Goal: Task Accomplishment & Management: Complete application form

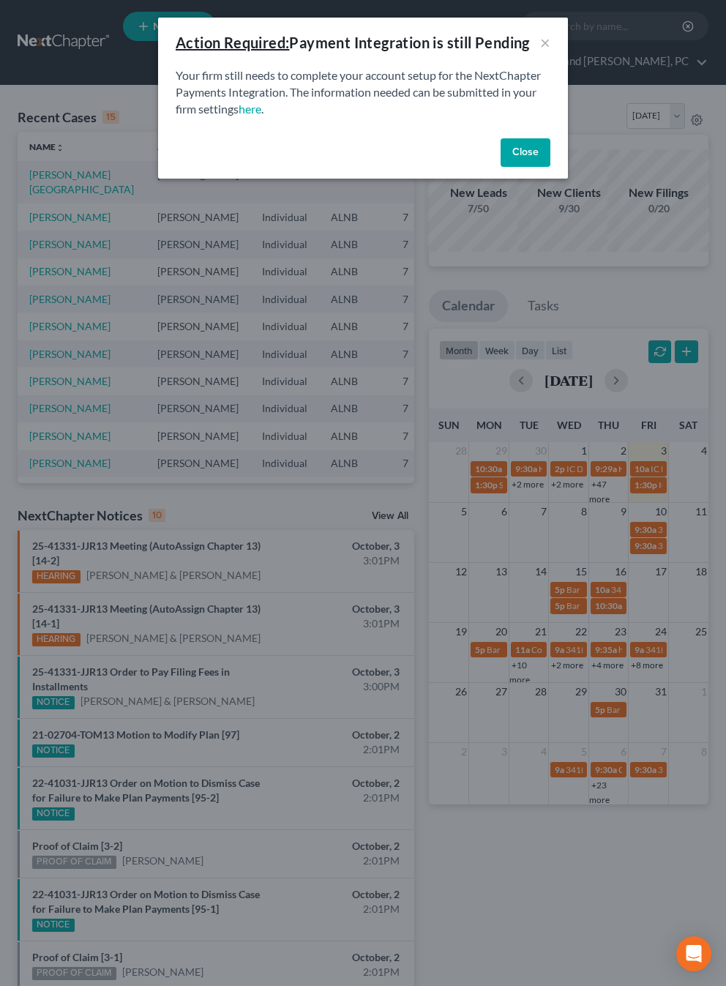
click at [520, 164] on button "Close" at bounding box center [526, 152] width 50 height 29
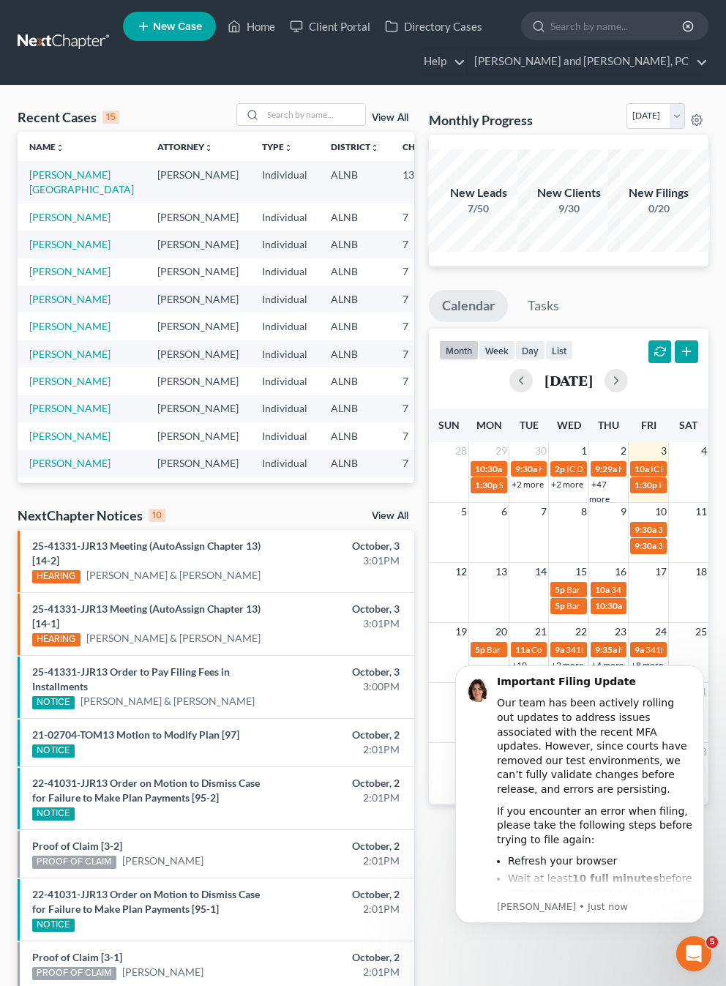
click at [204, 27] on link "New Case" at bounding box center [169, 26] width 93 height 29
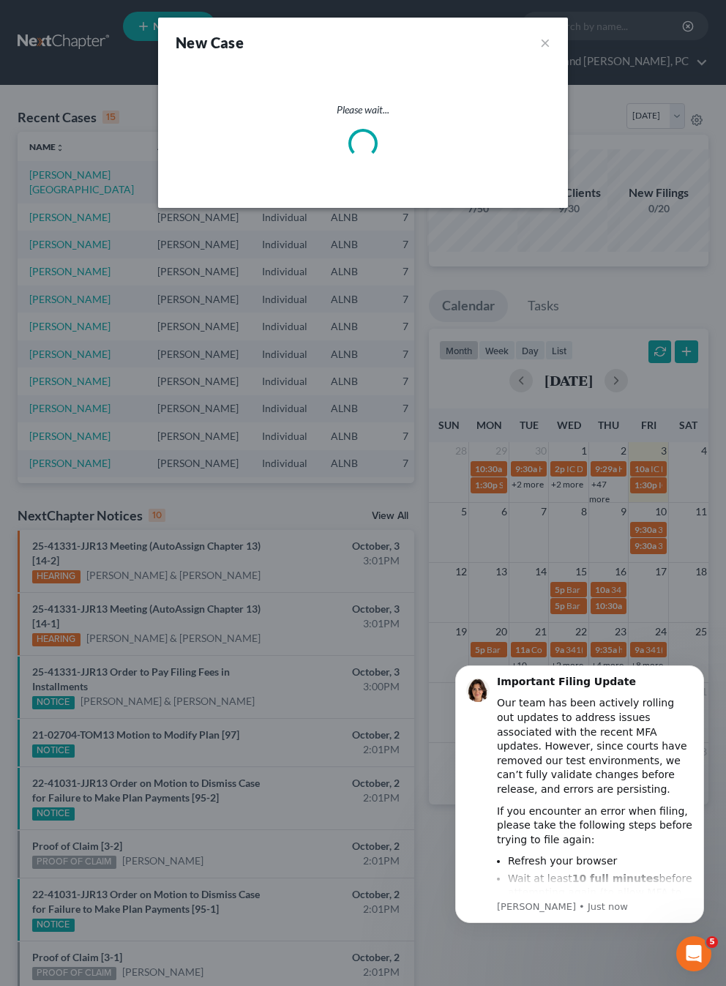
select select "1"
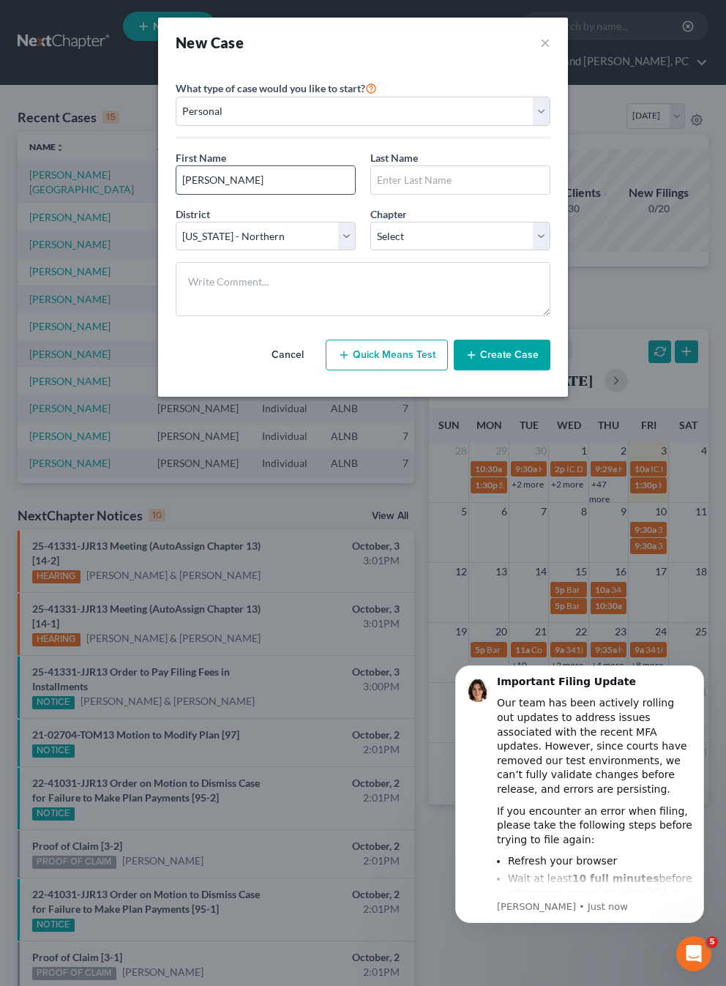
type input "[PERSON_NAME]"
type input "Medley"
select select "3"
click at [511, 355] on button "Create Case" at bounding box center [502, 355] width 97 height 31
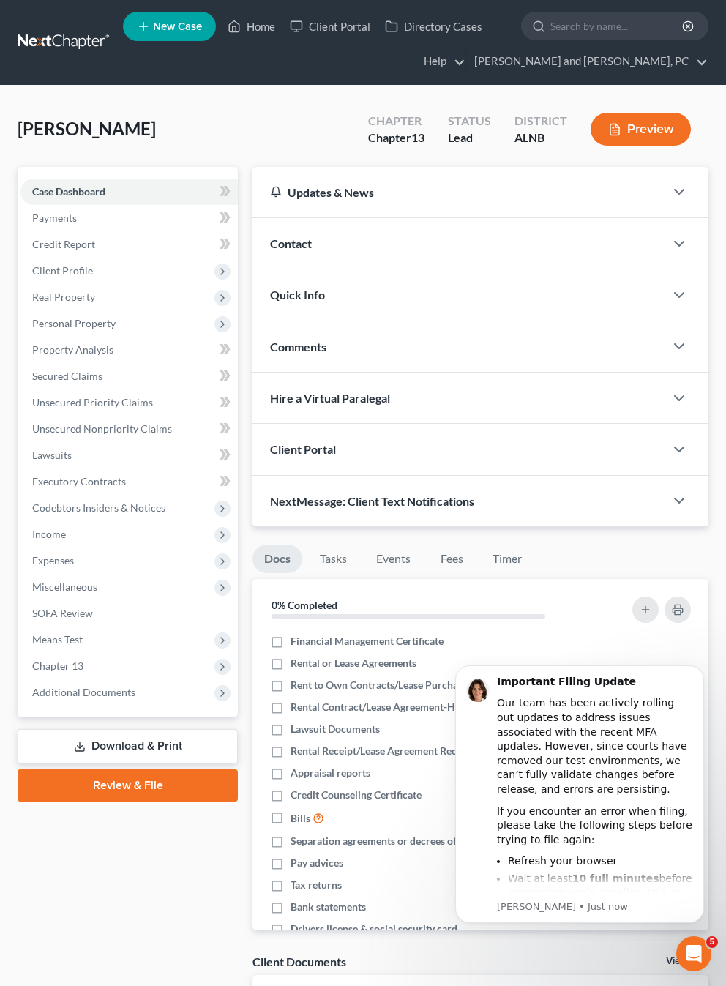
click at [371, 253] on div "Contact" at bounding box center [459, 243] width 412 height 51
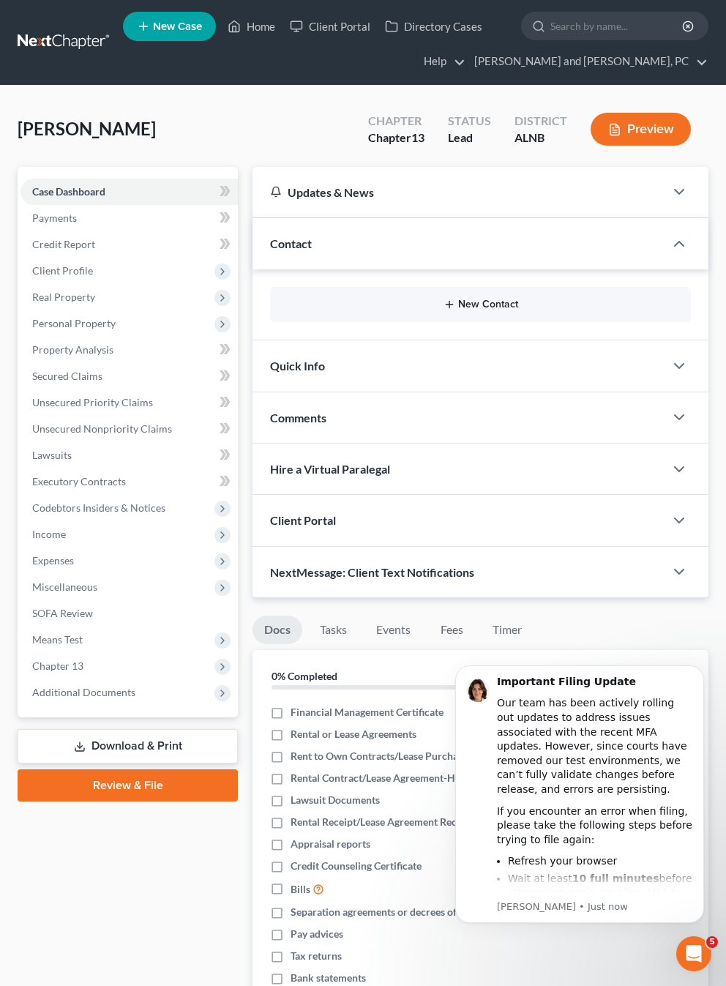
click at [470, 302] on button "New Contact" at bounding box center [481, 305] width 398 height 12
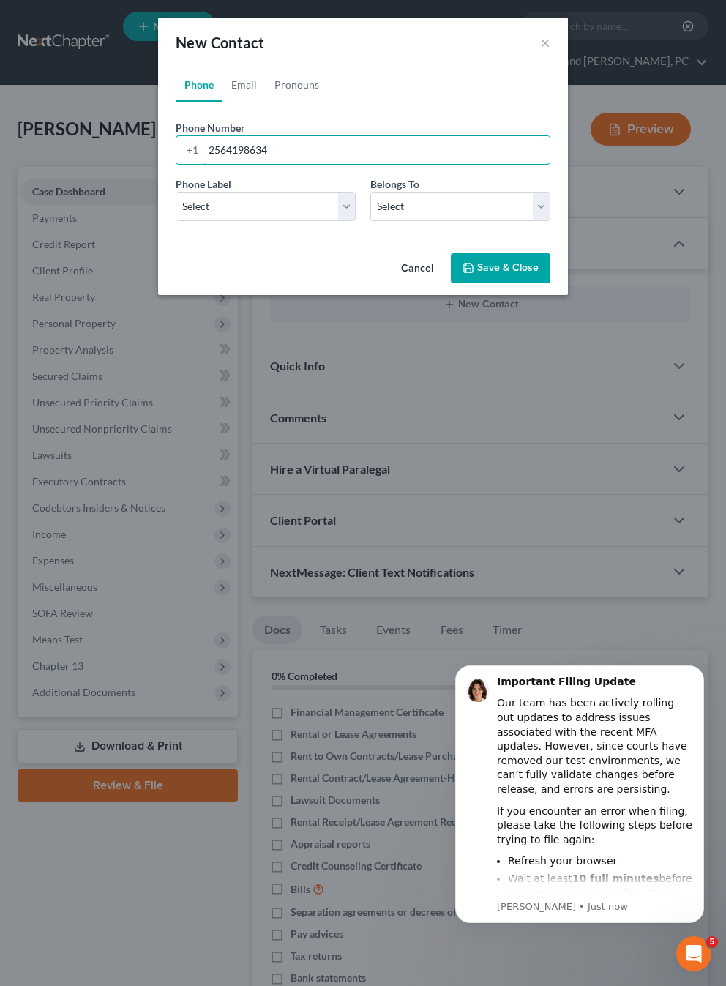
type input "2564198634"
click at [220, 190] on span "Phone Label" at bounding box center [204, 184] width 56 height 12
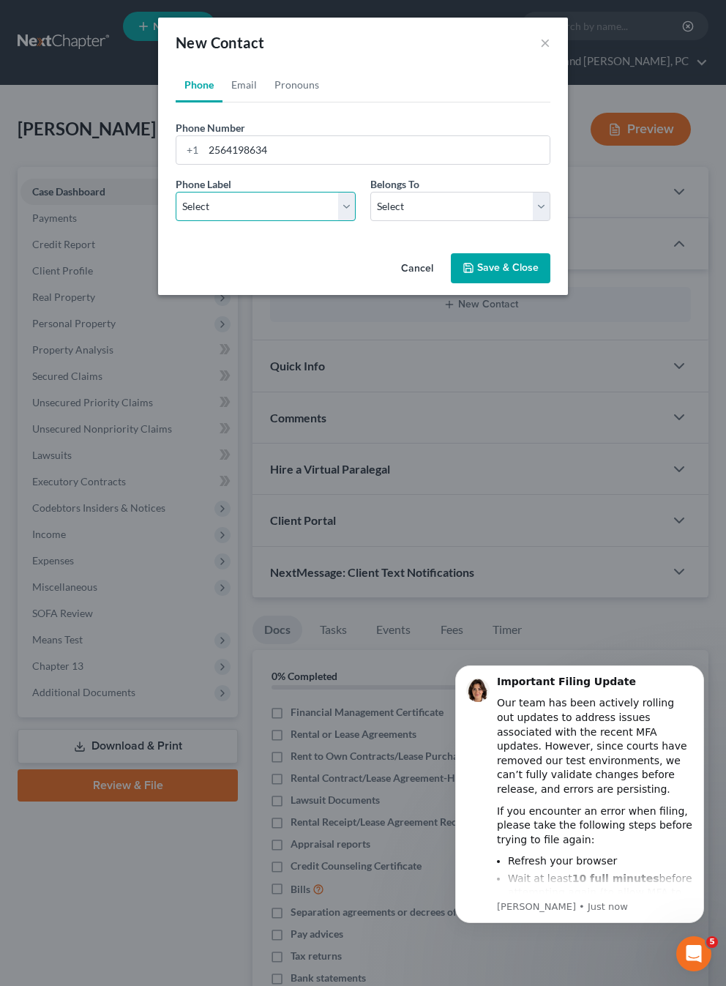
click at [220, 220] on select "Select Mobile Home Work Other" at bounding box center [266, 206] width 180 height 29
select select "0"
click at [399, 196] on select "Select Client Other" at bounding box center [460, 206] width 180 height 29
select select "0"
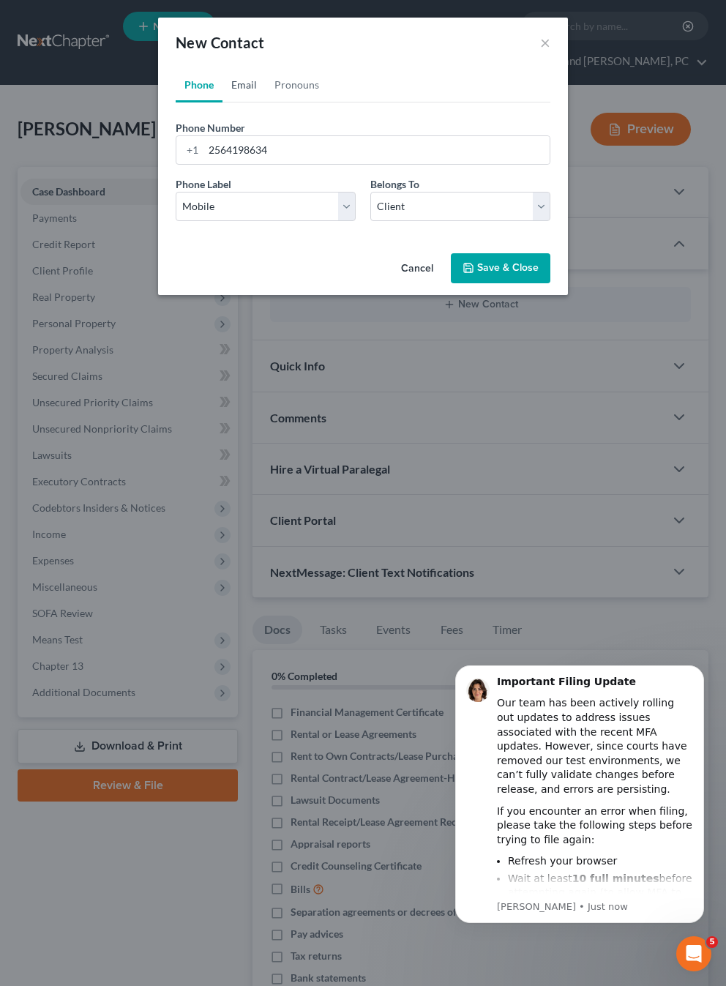
click at [252, 88] on link "Email" at bounding box center [244, 84] width 43 height 35
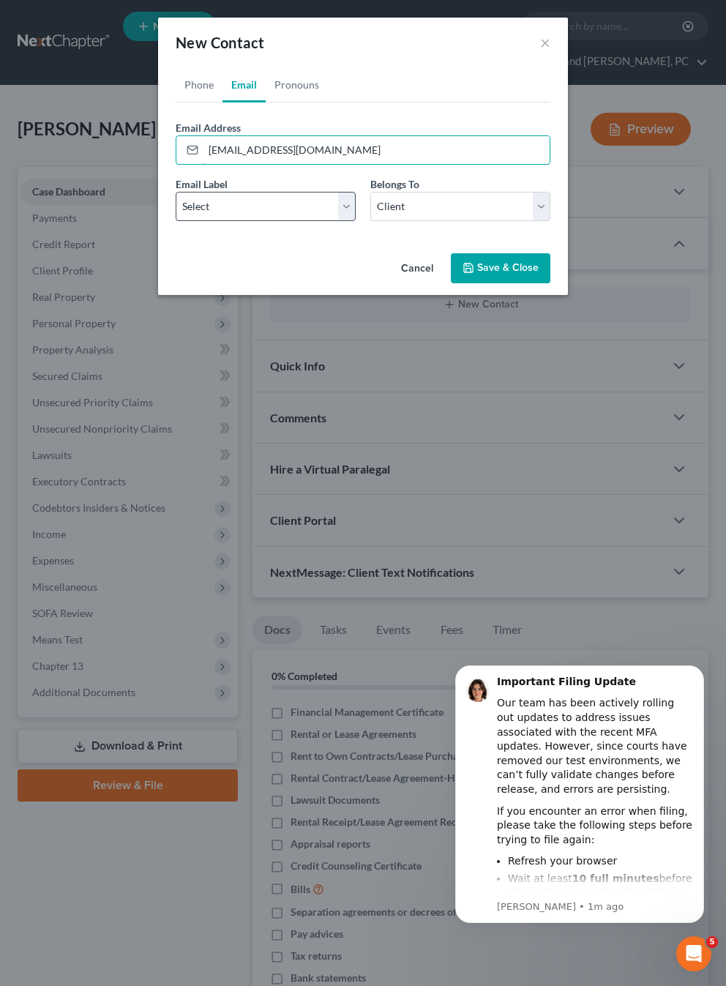
type input "[EMAIL_ADDRESS][DOMAIN_NAME]"
click at [207, 200] on select "Select Home Work Other" at bounding box center [266, 206] width 180 height 29
select select "0"
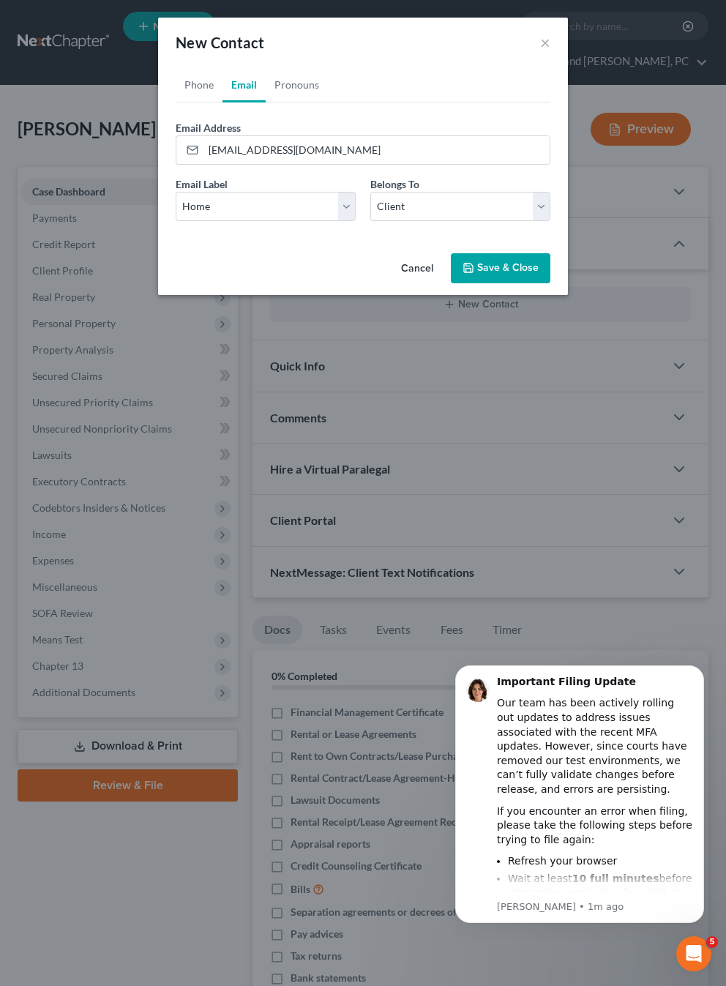
click at [516, 272] on button "Save & Close" at bounding box center [501, 268] width 100 height 31
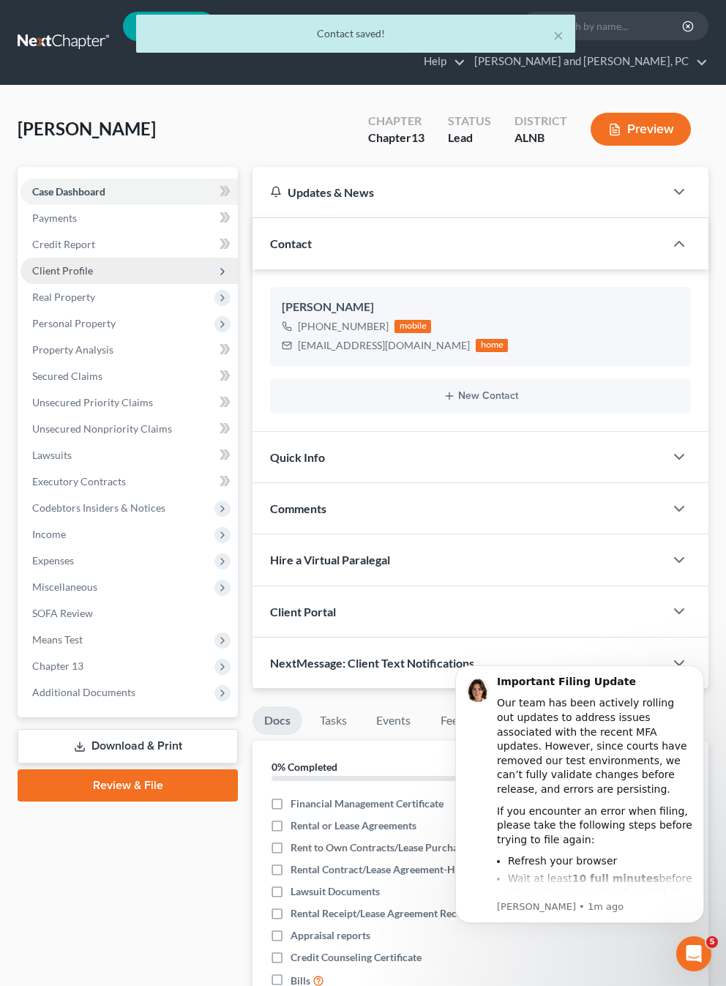
click at [64, 267] on span "Client Profile" at bounding box center [62, 270] width 61 height 12
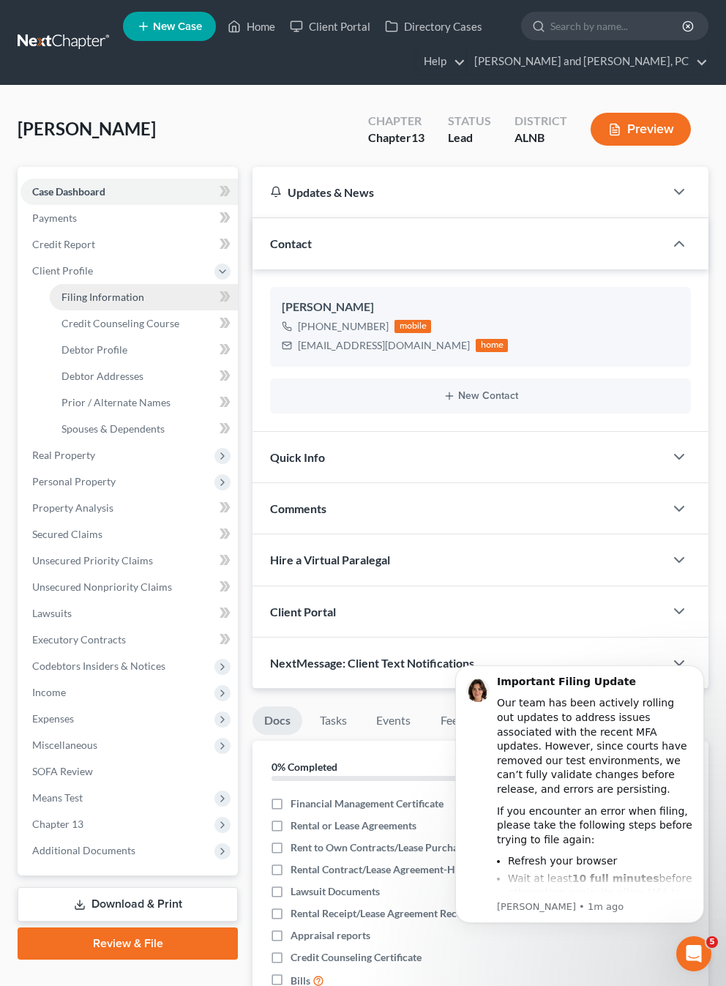
click at [67, 291] on span "Filing Information" at bounding box center [102, 297] width 83 height 12
select select "1"
select select "0"
select select "3"
select select "1"
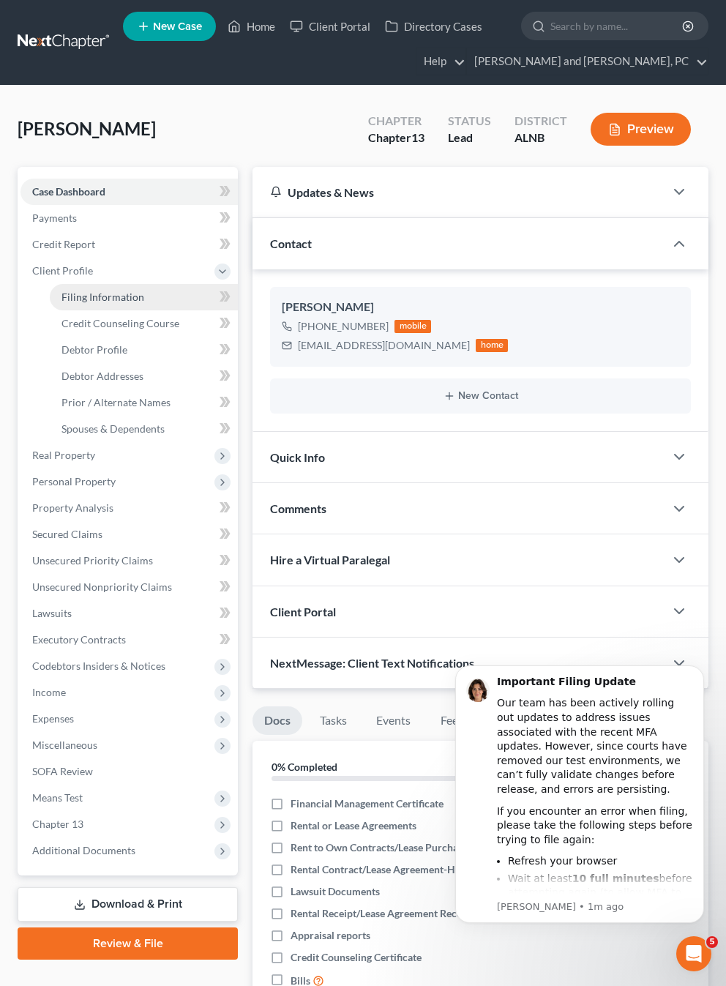
select select "0"
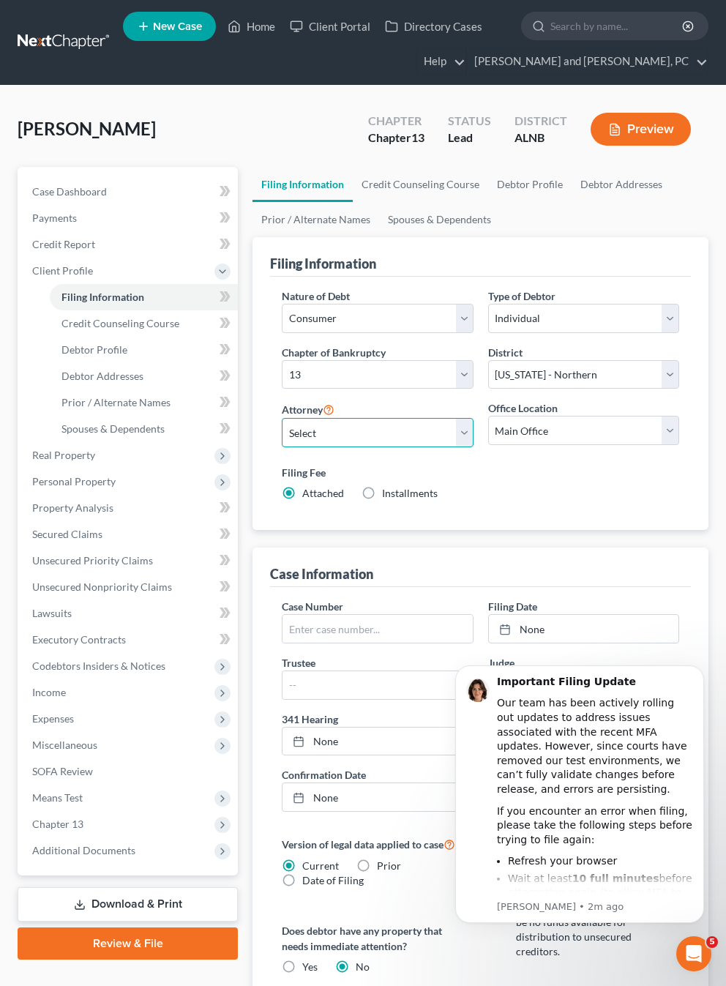
click at [360, 436] on select "Select [PERSON_NAME] - ALNB [PERSON_NAME] - ALNB [PERSON_NAME] - ALMB" at bounding box center [377, 432] width 191 height 29
select select "1"
click at [571, 441] on select "Main Office [GEOGRAPHIC_DATA]" at bounding box center [583, 430] width 191 height 29
select select "0"
click at [698, 671] on icon "Dismiss notification" at bounding box center [700, 669] width 8 height 8
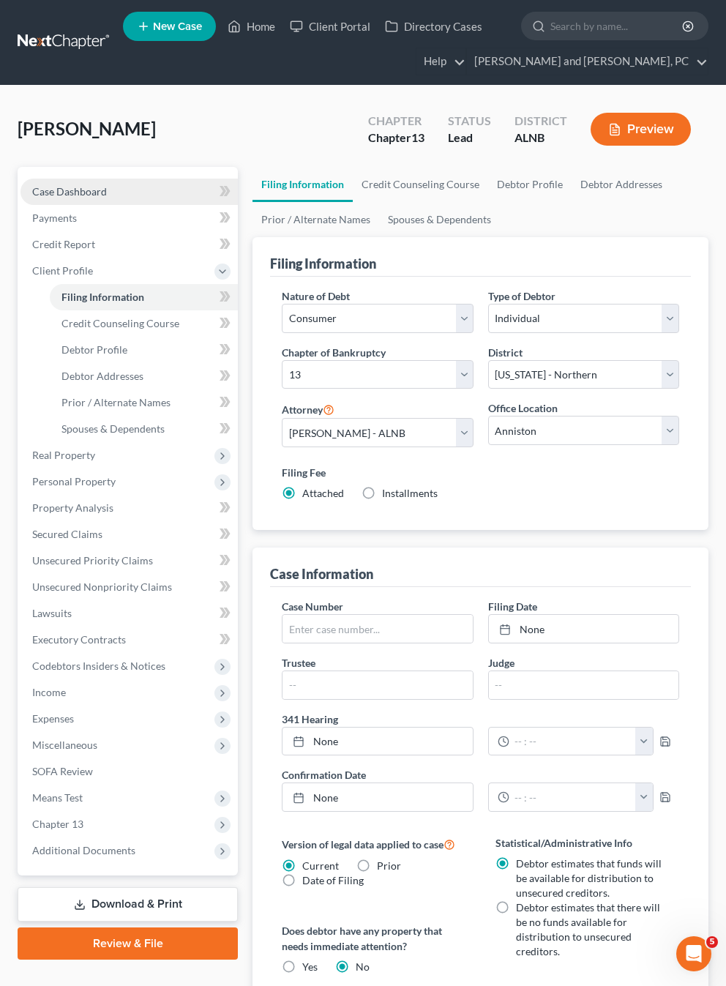
click at [78, 182] on link "Case Dashboard" at bounding box center [128, 192] width 217 height 26
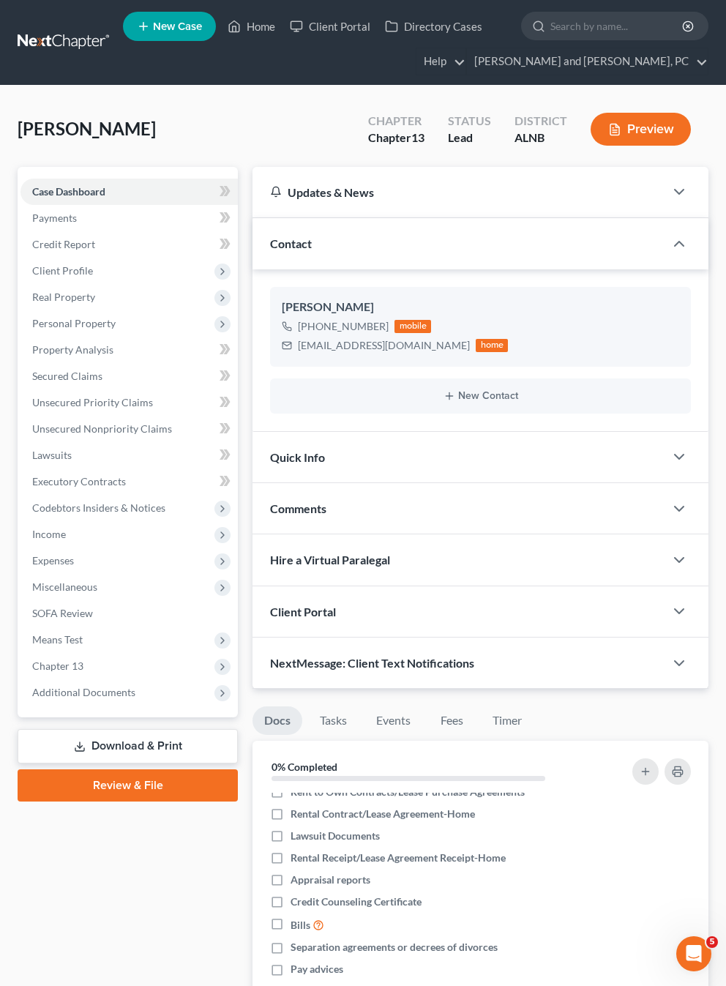
click at [432, 609] on div "Client Portal" at bounding box center [459, 611] width 412 height 51
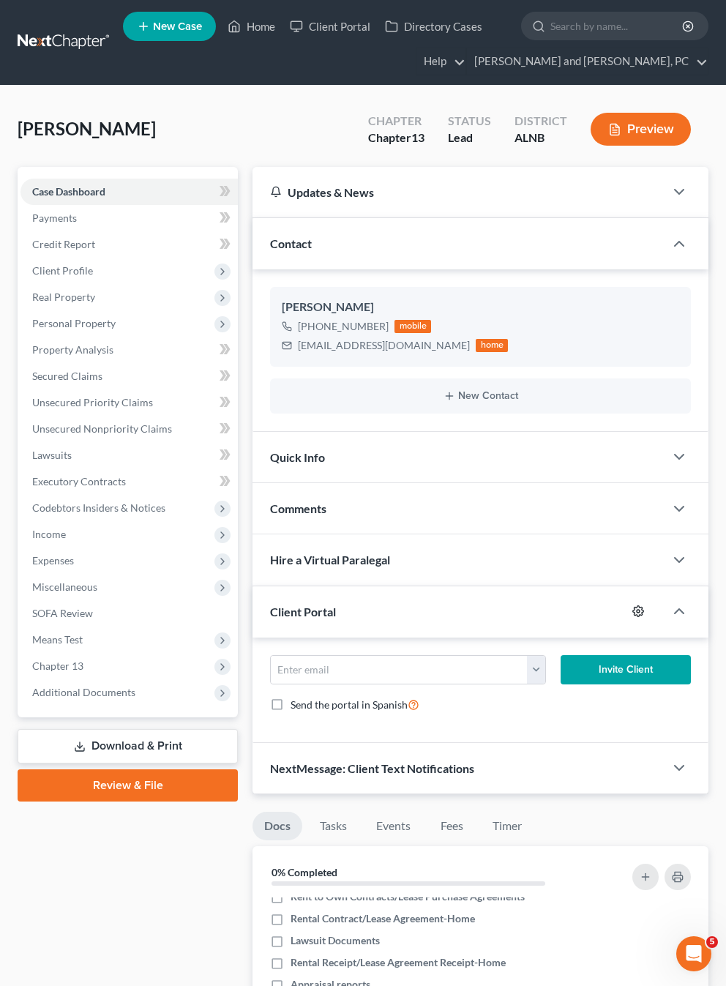
click at [638, 611] on circle "button" at bounding box center [638, 611] width 3 height 3
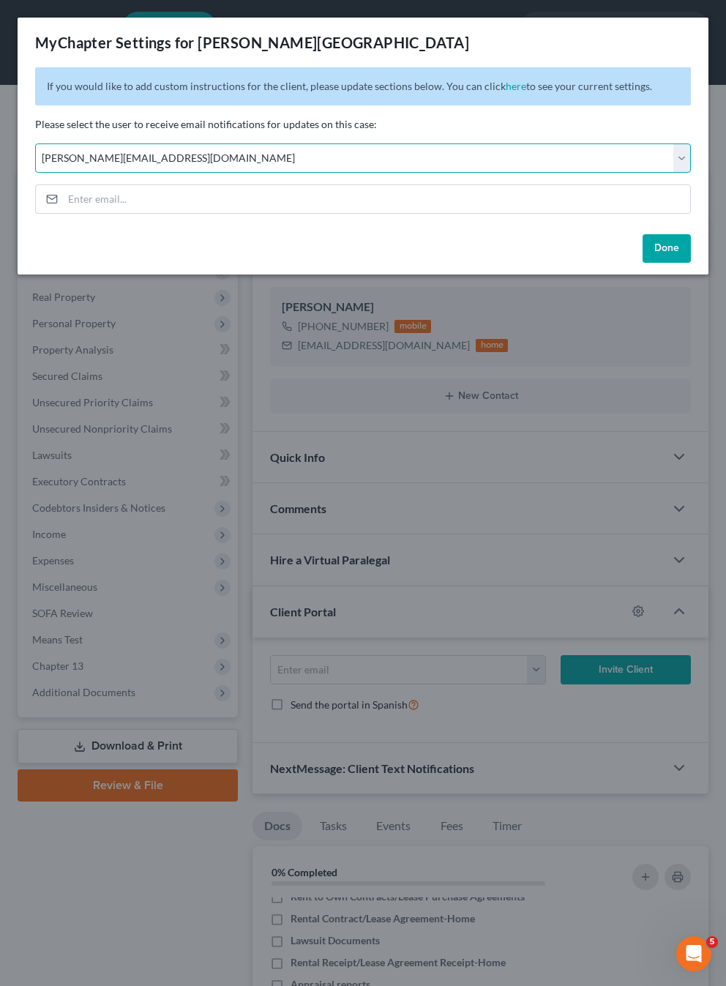
click at [346, 167] on select "Select [PERSON_NAME][EMAIL_ADDRESS][DOMAIN_NAME] [PERSON_NAME][EMAIL_ADDRESS][D…" at bounding box center [363, 157] width 656 height 29
select select "1"
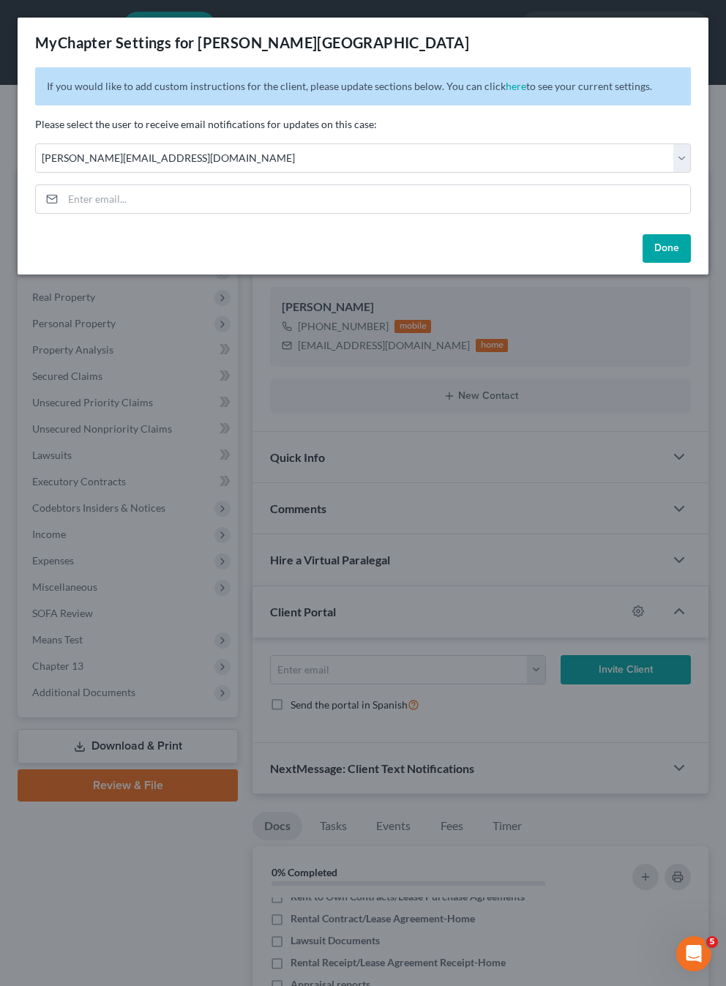
click at [660, 239] on button "Done" at bounding box center [667, 248] width 48 height 29
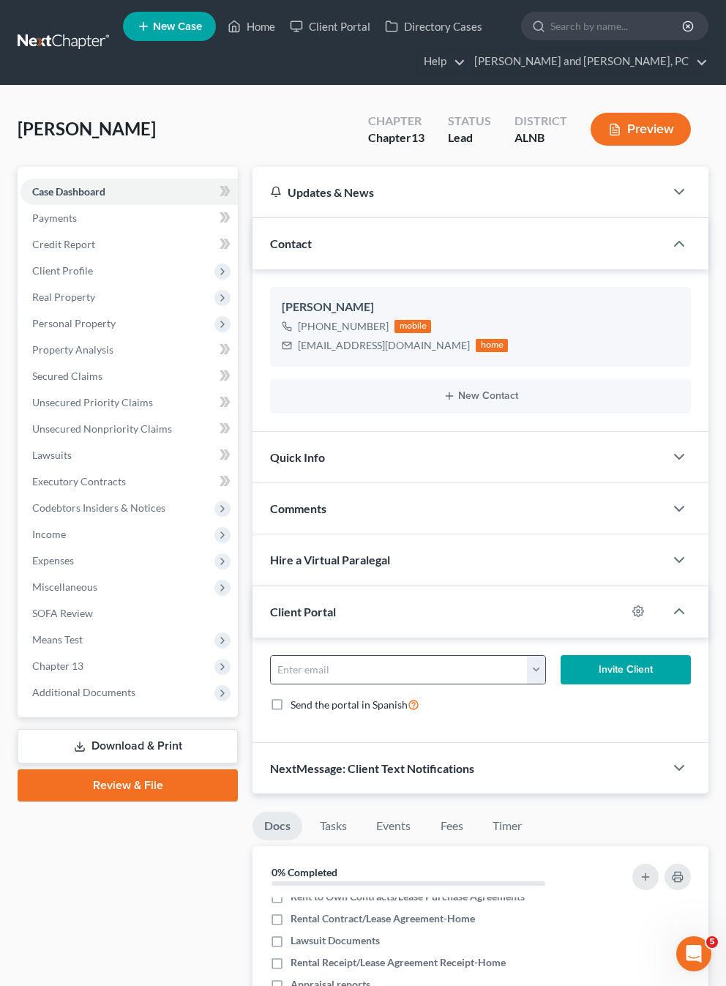
click at [534, 660] on button "button" at bounding box center [536, 670] width 18 height 28
click at [559, 697] on link "[EMAIL_ADDRESS][DOMAIN_NAME]" at bounding box center [627, 702] width 200 height 25
type input "[EMAIL_ADDRESS][DOMAIN_NAME]"
click at [625, 679] on button "Invite Client" at bounding box center [626, 669] width 130 height 29
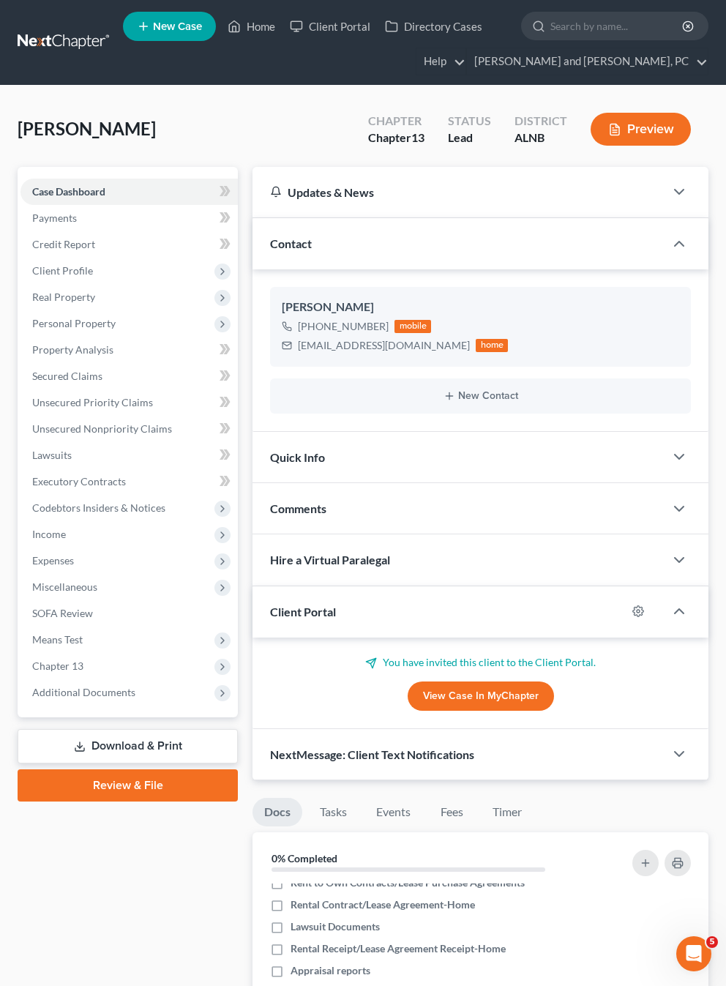
click at [525, 452] on div "Quick Info" at bounding box center [459, 457] width 412 height 51
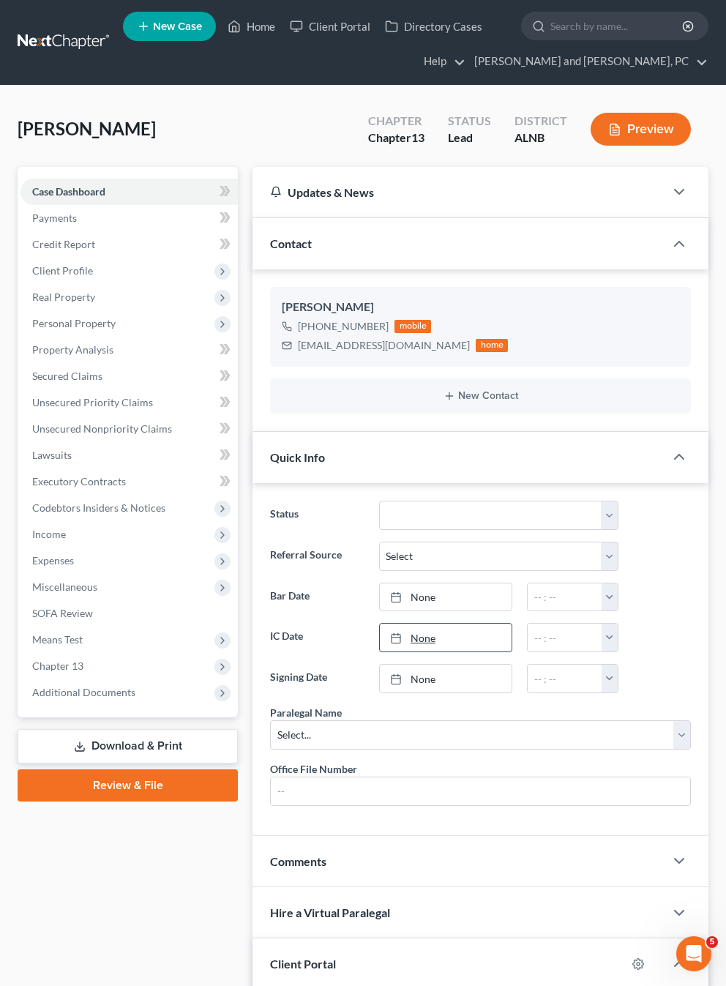
click at [431, 624] on link "None" at bounding box center [446, 638] width 132 height 28
click at [550, 634] on input "text" at bounding box center [565, 638] width 74 height 28
click at [612, 640] on button "button" at bounding box center [610, 638] width 16 height 28
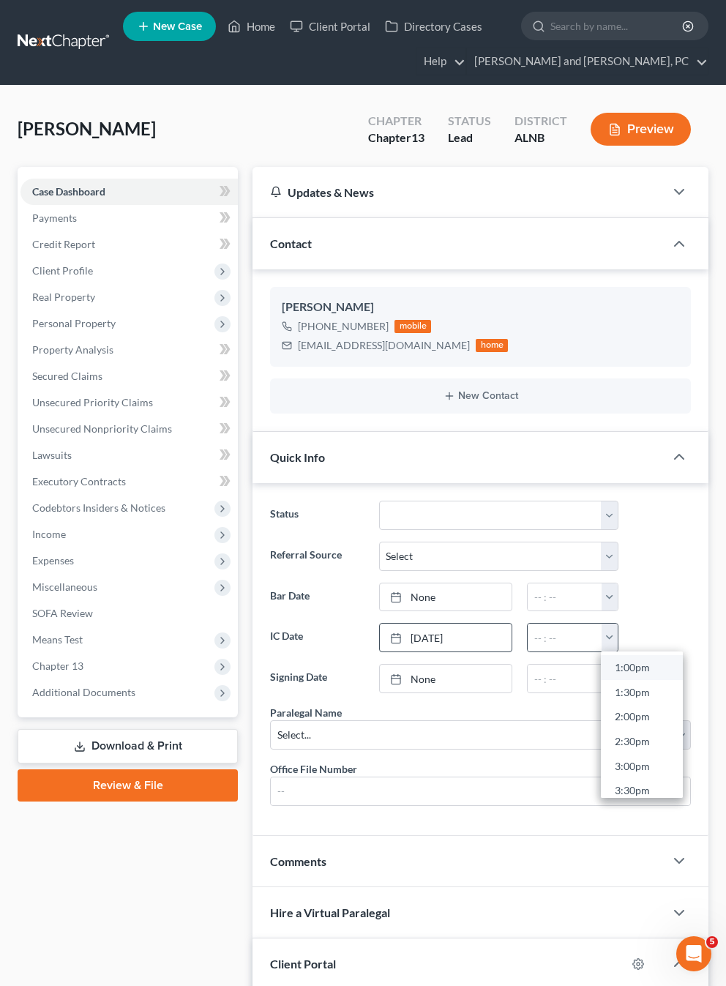
scroll to position [642, 0]
click at [642, 739] on link "2:30pm" at bounding box center [642, 741] width 82 height 25
type input "2:30pm"
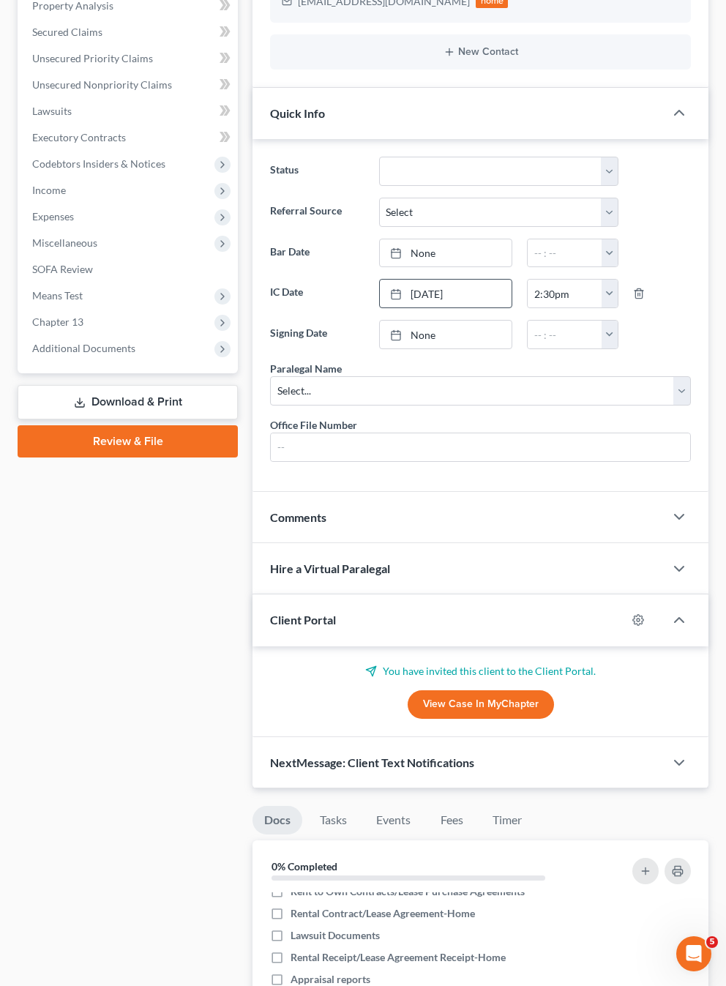
scroll to position [348, 0]
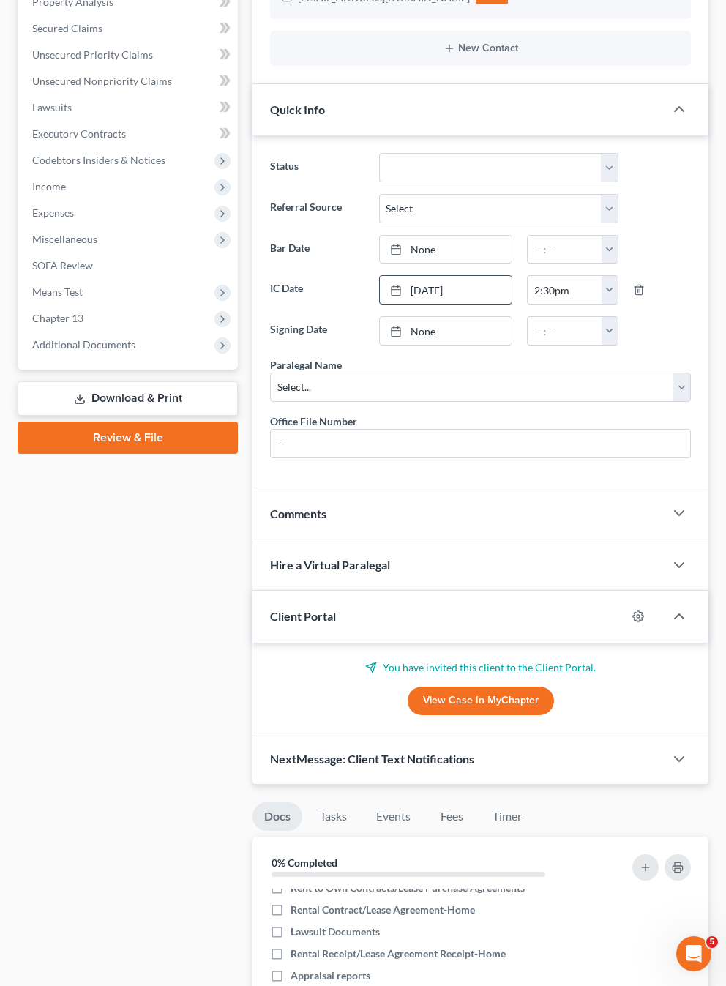
click at [602, 764] on div "NextMessage: Client Text Notifications" at bounding box center [459, 759] width 412 height 51
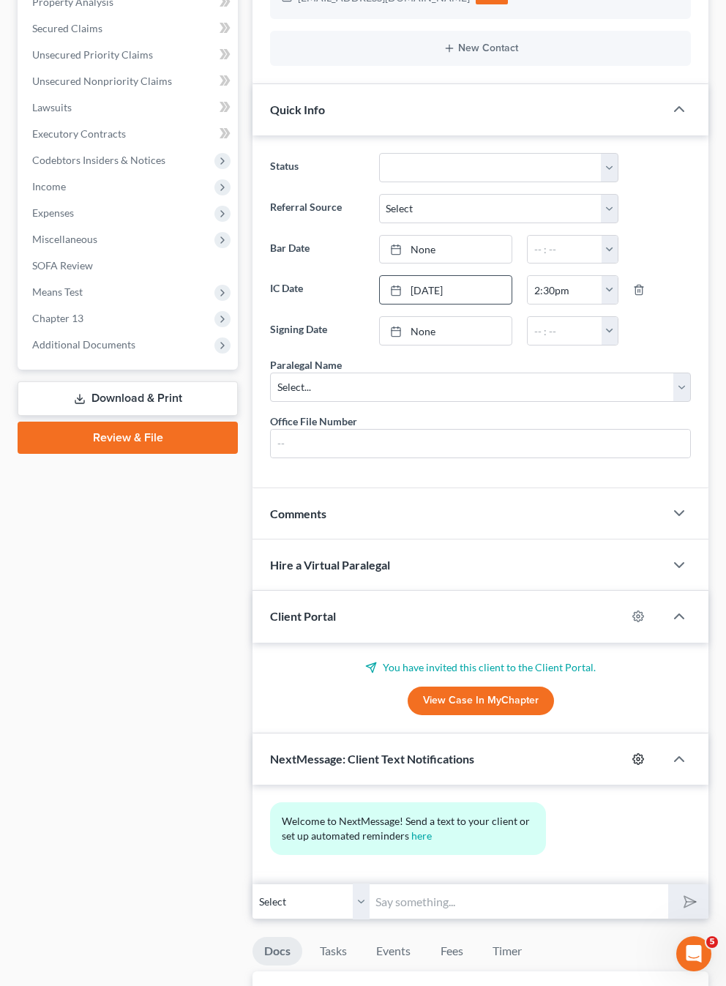
click at [641, 755] on icon "button" at bounding box center [639, 759] width 12 height 12
select select "0"
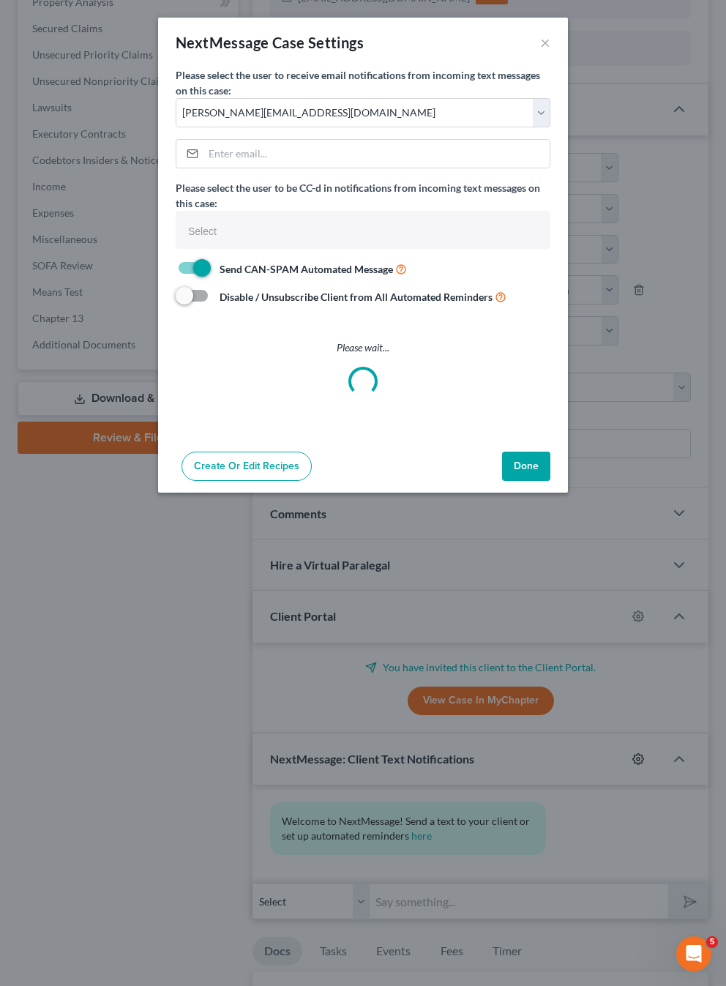
select select
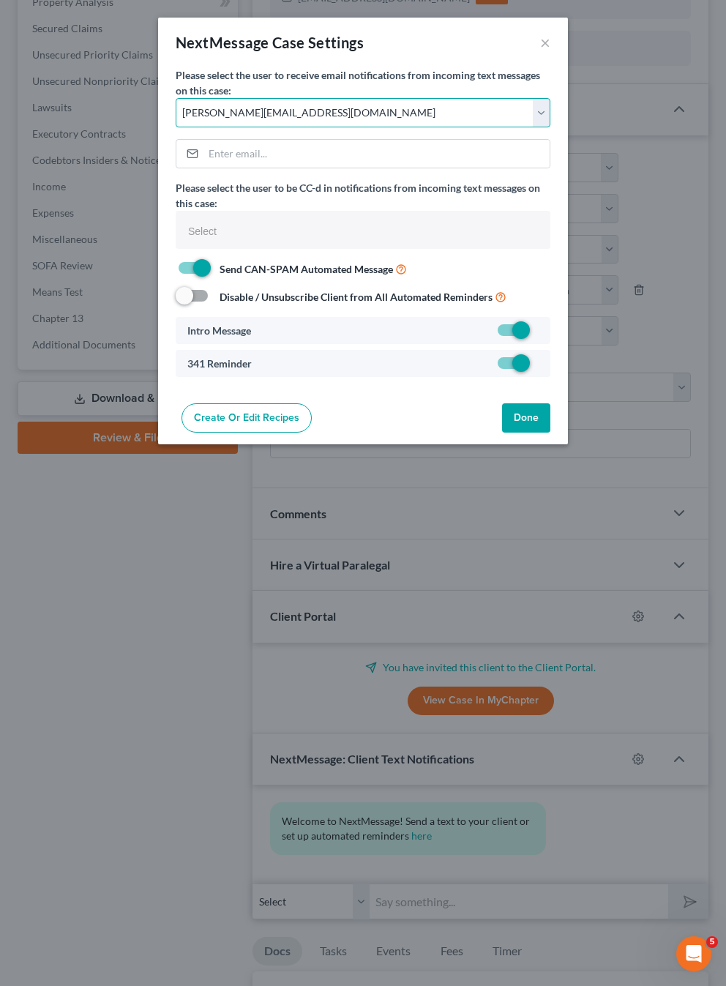
click at [383, 102] on select "Select [PERSON_NAME][EMAIL_ADDRESS][DOMAIN_NAME] [PERSON_NAME][EMAIL_ADDRESS][D…" at bounding box center [363, 112] width 375 height 29
select select "1"
click at [529, 422] on button "Done" at bounding box center [526, 417] width 48 height 29
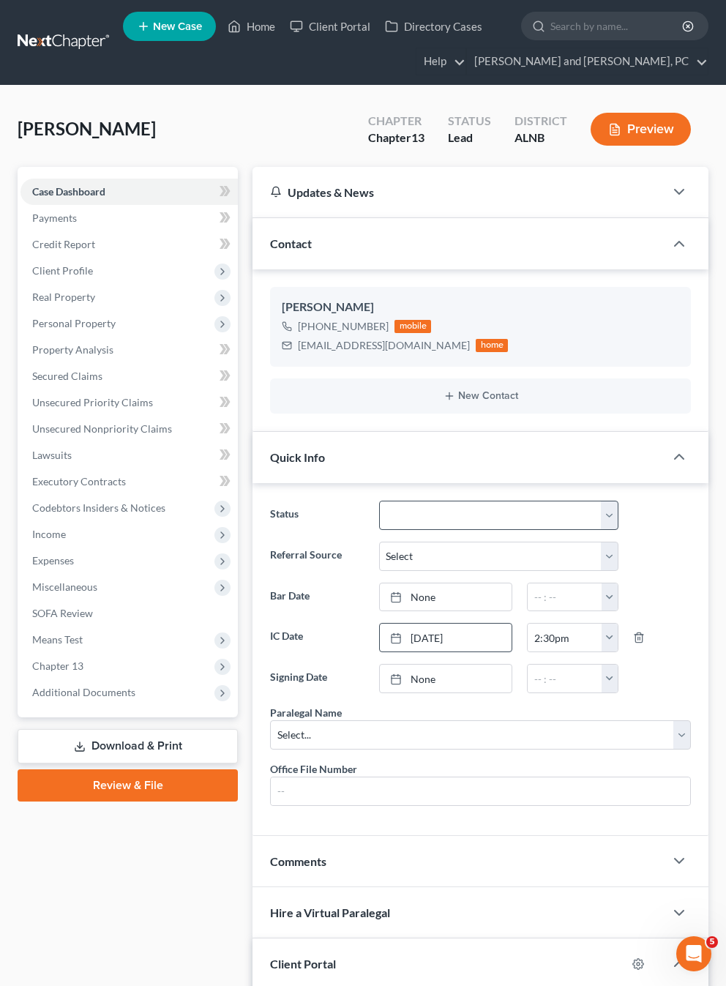
scroll to position [0, 0]
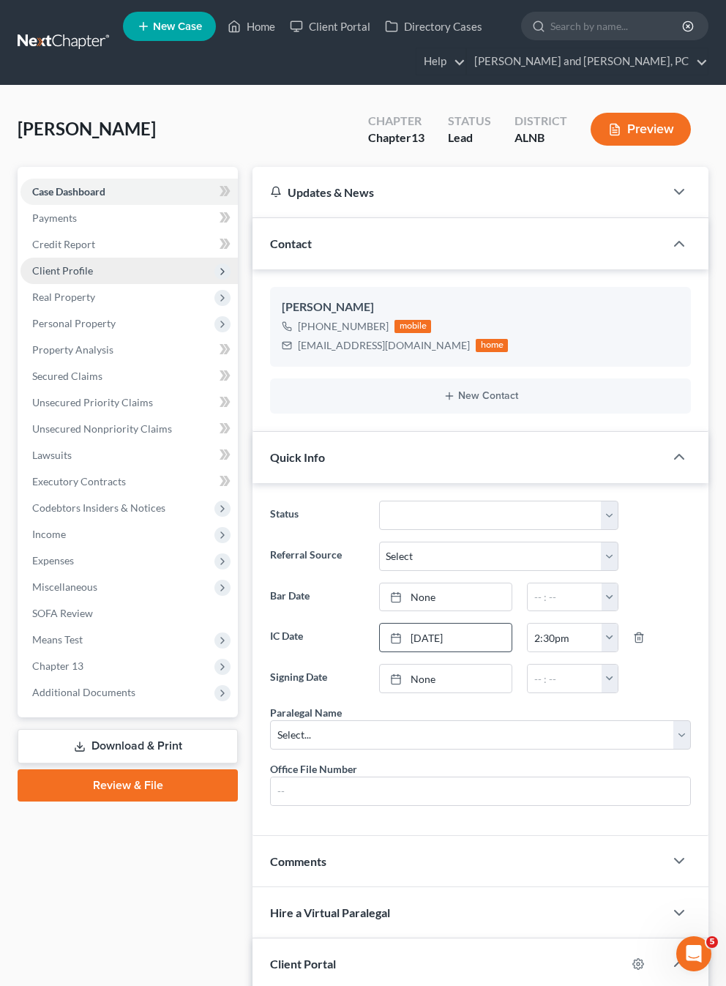
click at [70, 261] on span "Client Profile" at bounding box center [128, 271] width 217 height 26
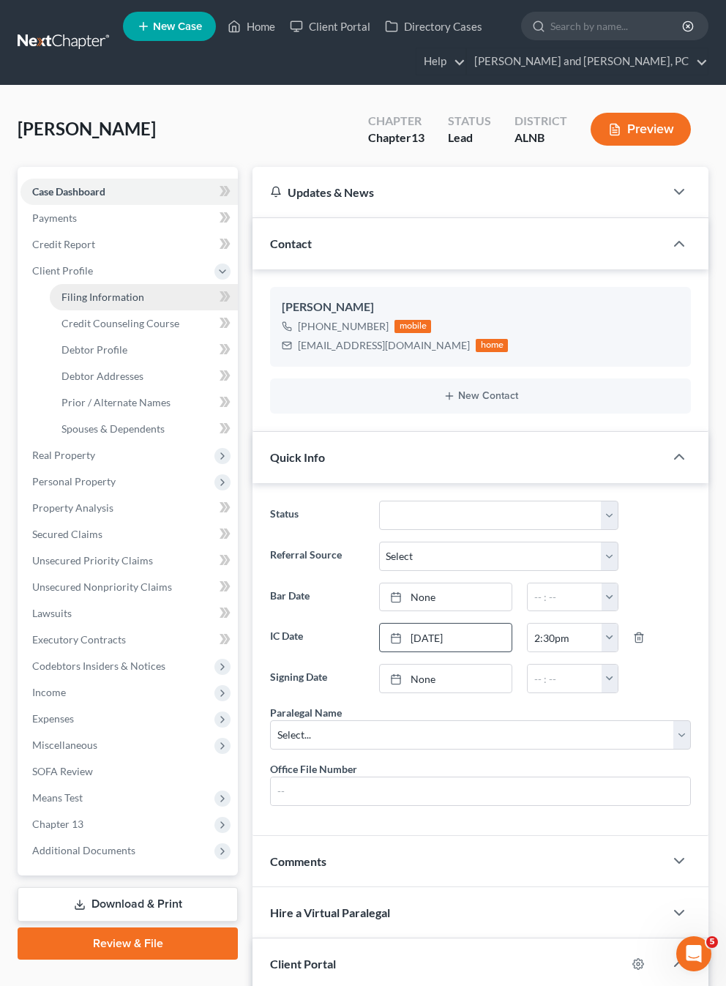
click at [80, 293] on span "Filing Information" at bounding box center [102, 297] width 83 height 12
select select "1"
select select "0"
select select "3"
select select "1"
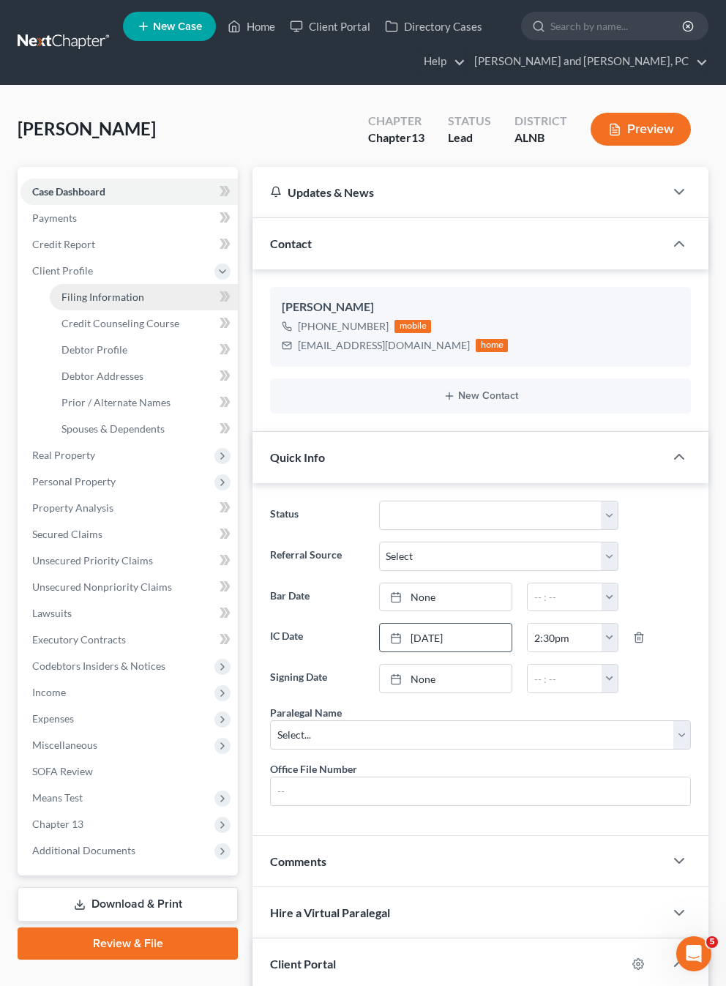
select select "1"
select select "0"
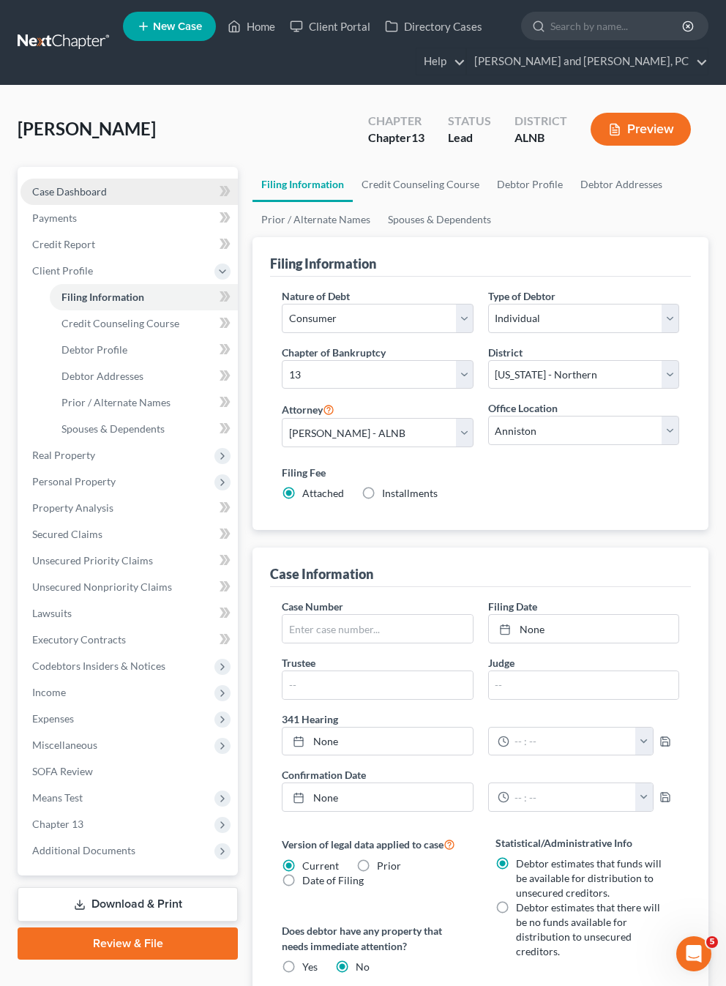
click at [90, 187] on span "Case Dashboard" at bounding box center [69, 191] width 75 height 12
select select "10"
select select "0"
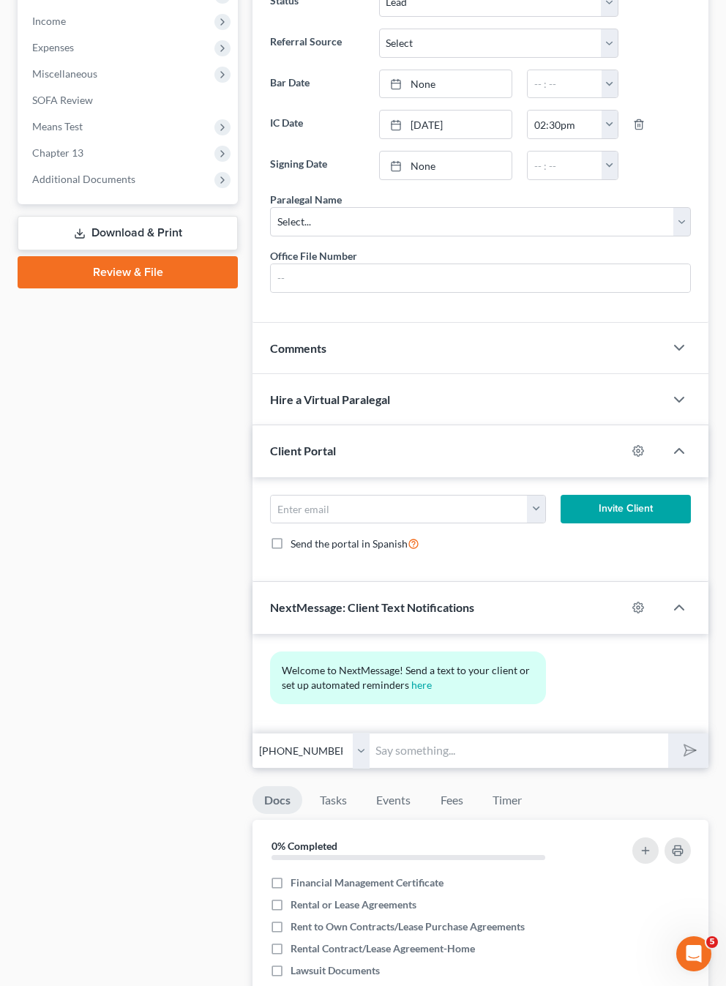
scroll to position [512, 0]
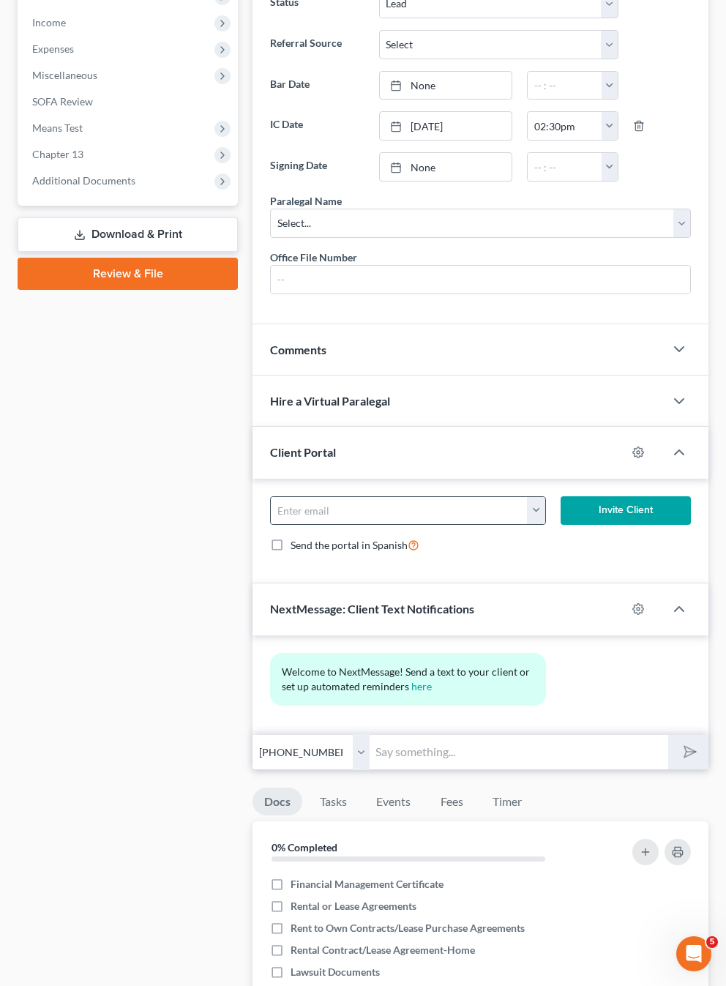
click at [529, 512] on button "button" at bounding box center [536, 511] width 18 height 28
click at [551, 539] on link "[EMAIL_ADDRESS][DOMAIN_NAME]" at bounding box center [627, 543] width 200 height 25
type input "[EMAIL_ADDRESS][DOMAIN_NAME]"
click at [635, 455] on icon "button" at bounding box center [639, 453] width 12 height 12
select select "1"
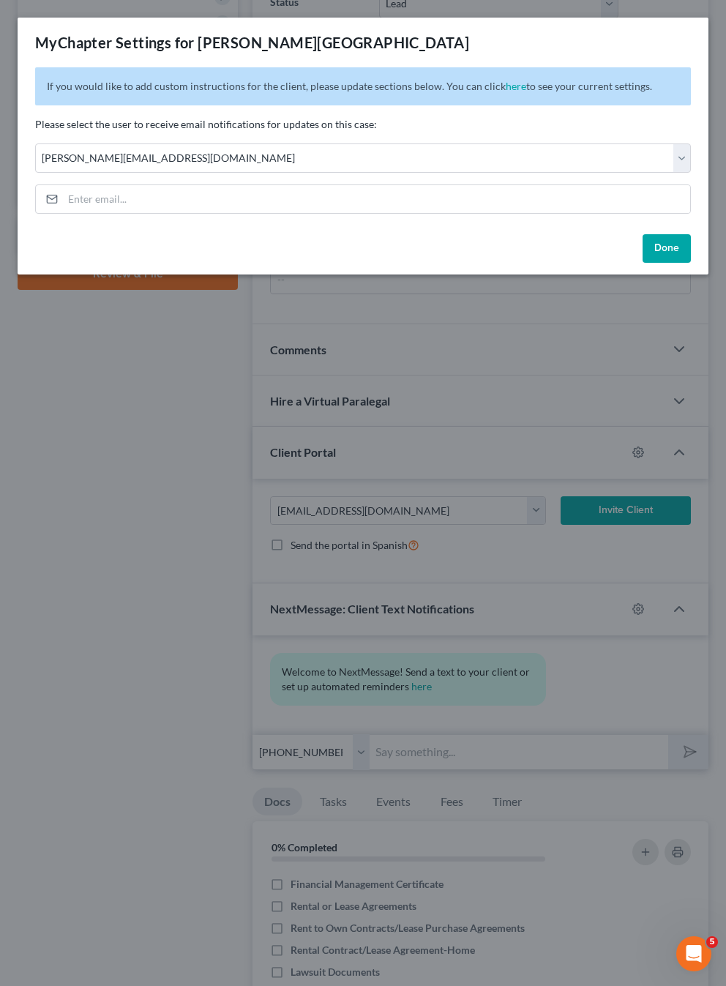
click at [542, 347] on div "MyChapter Settings for [PERSON_NAME] If you would like to add custom instructio…" at bounding box center [363, 493] width 726 height 986
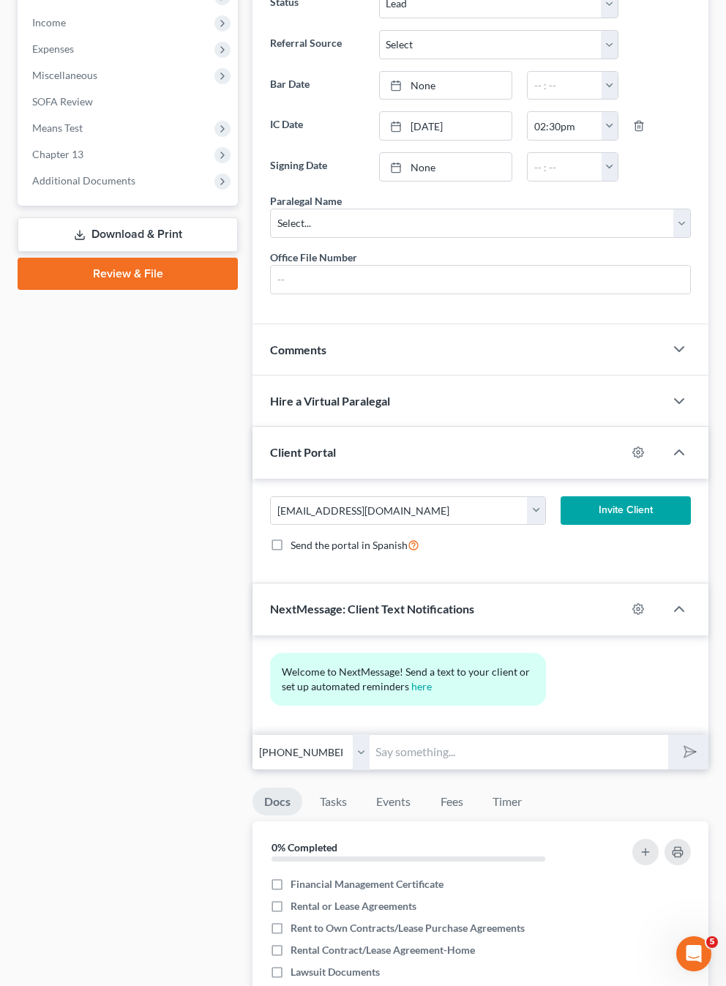
click at [630, 505] on button "Invite Client" at bounding box center [626, 510] width 130 height 29
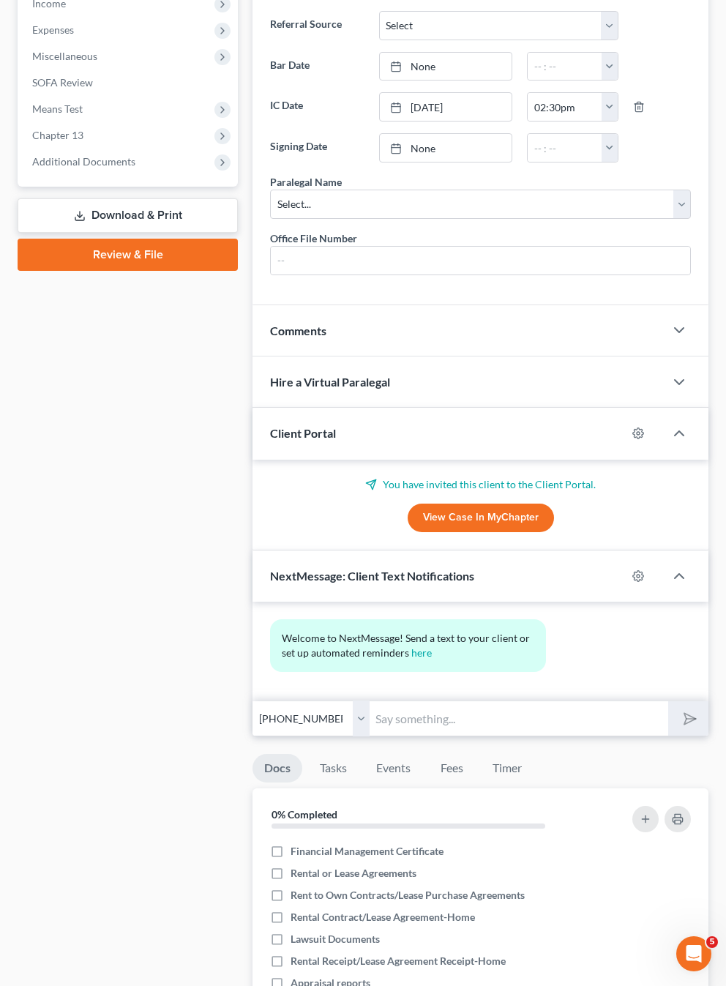
scroll to position [537, 0]
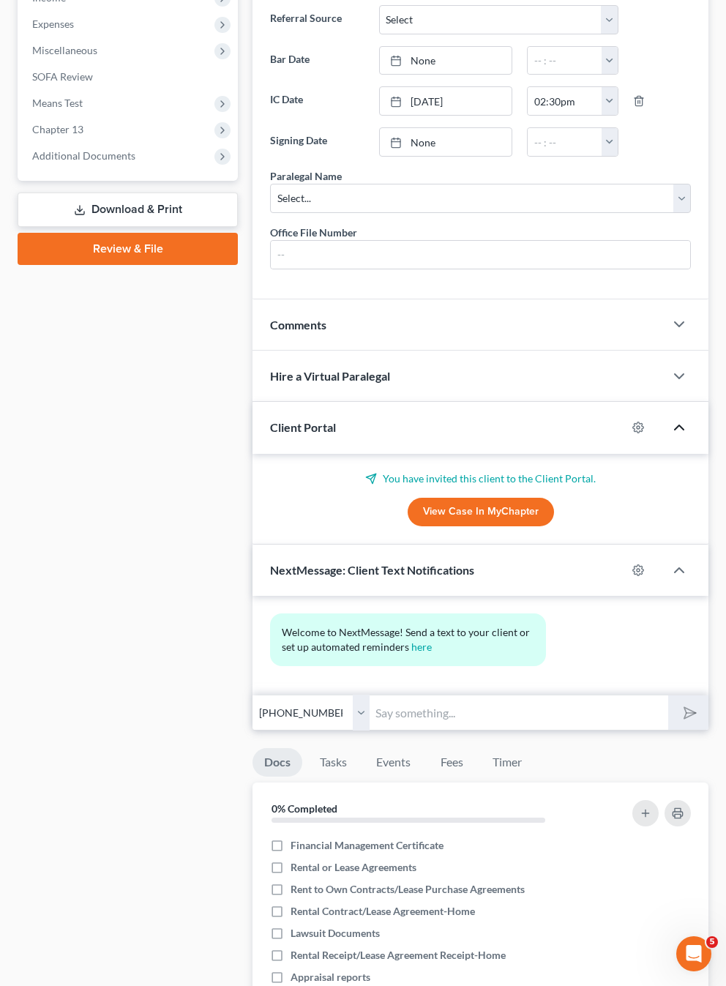
click at [674, 423] on icon "button" at bounding box center [680, 428] width 18 height 18
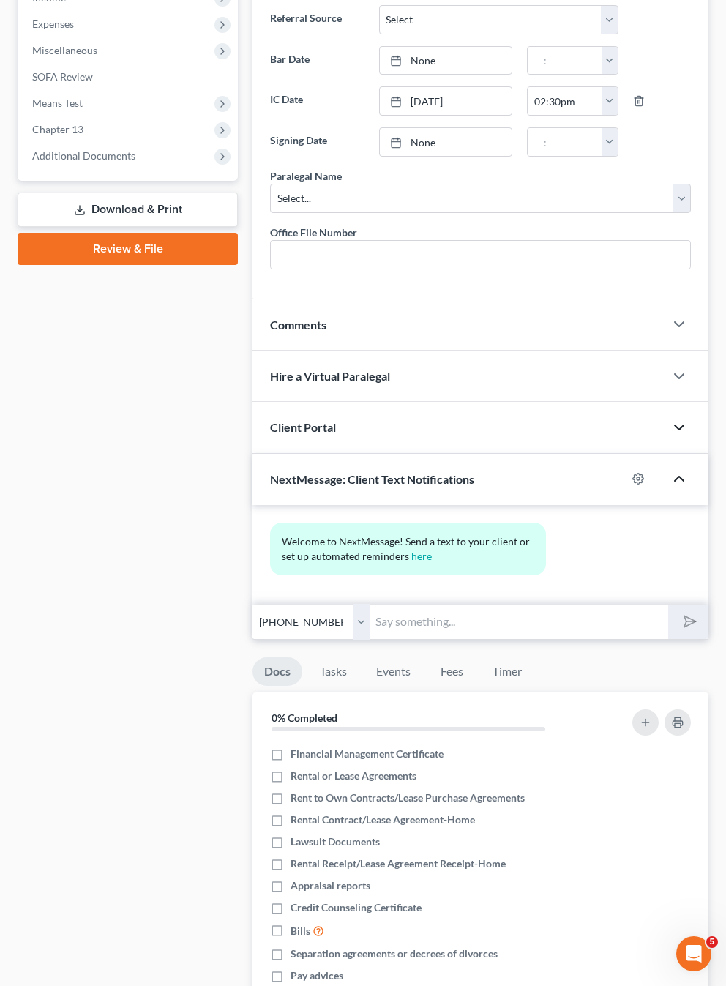
click at [681, 481] on icon "button" at bounding box center [680, 479] width 18 height 18
